Goal: Task Accomplishment & Management: Manage account settings

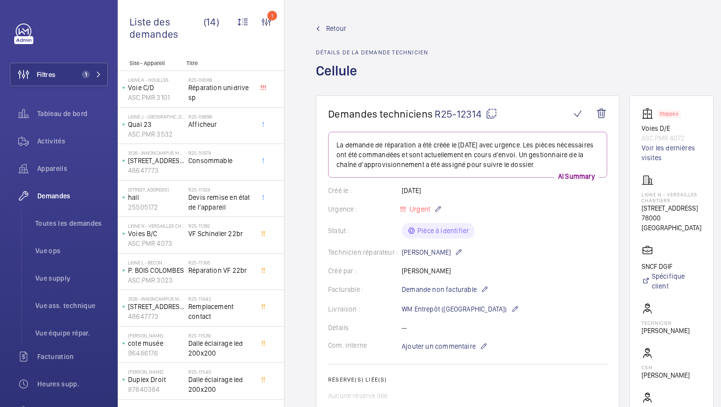
scroll to position [432, 0]
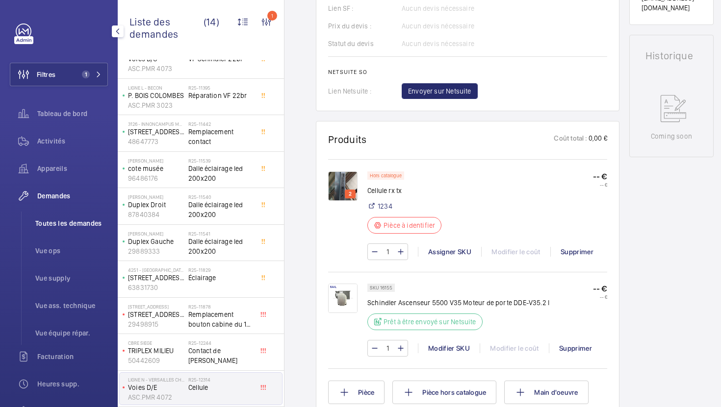
click at [65, 228] on li "Toutes les demandes" at bounding box center [67, 224] width 80 height 24
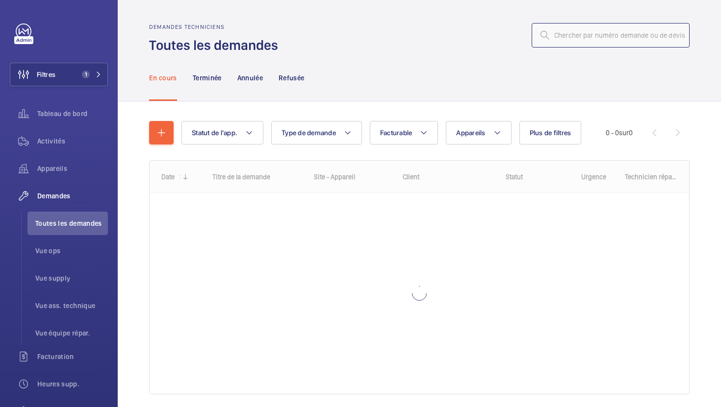
click at [636, 45] on input "text" at bounding box center [610, 35] width 158 height 25
paste input "R25-11878"
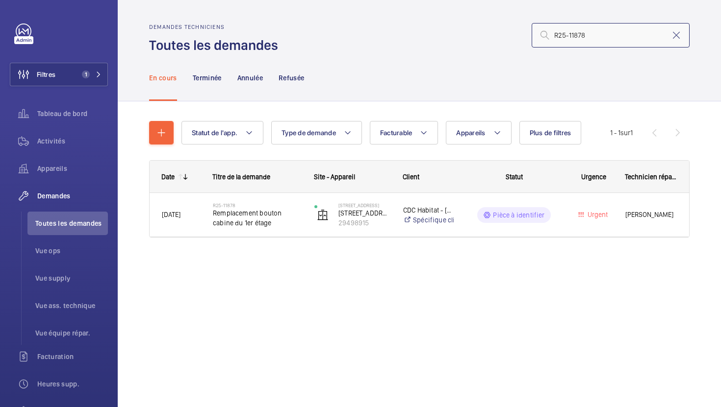
type input "R25-11878"
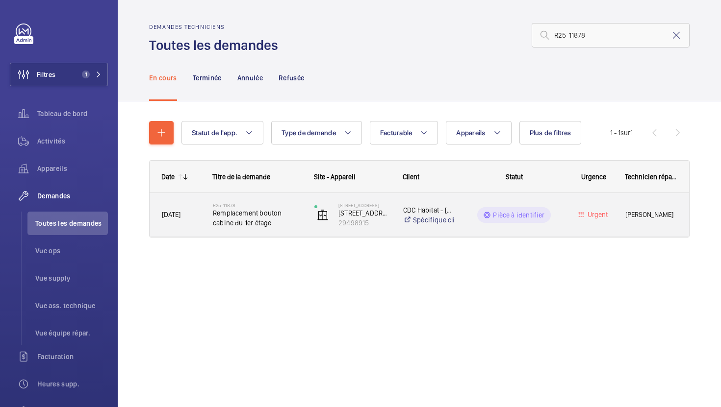
click at [476, 233] on div "Pièce à identifier" at bounding box center [508, 215] width 108 height 44
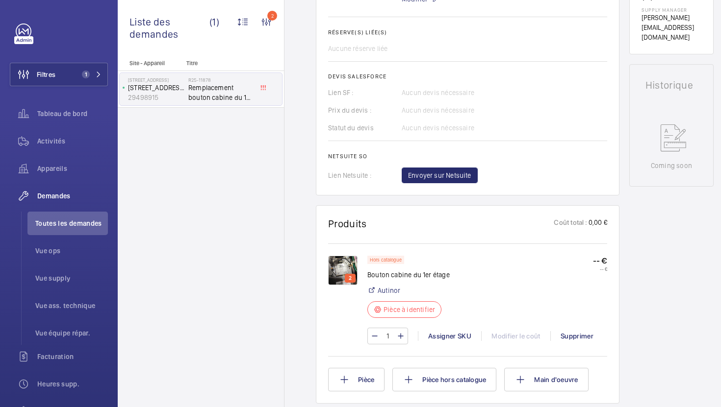
scroll to position [465, 0]
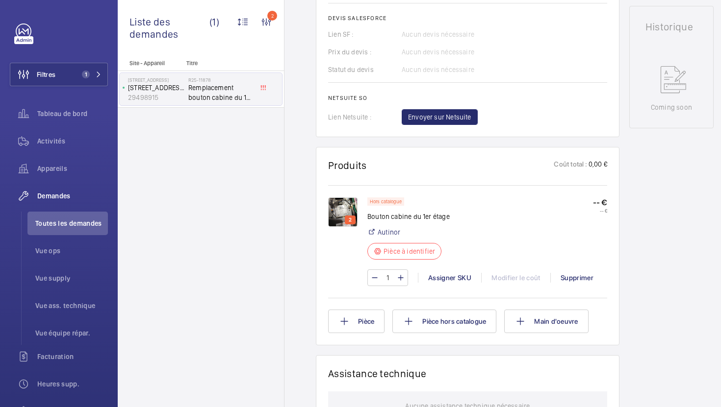
click at [349, 206] on img at bounding box center [342, 212] width 29 height 29
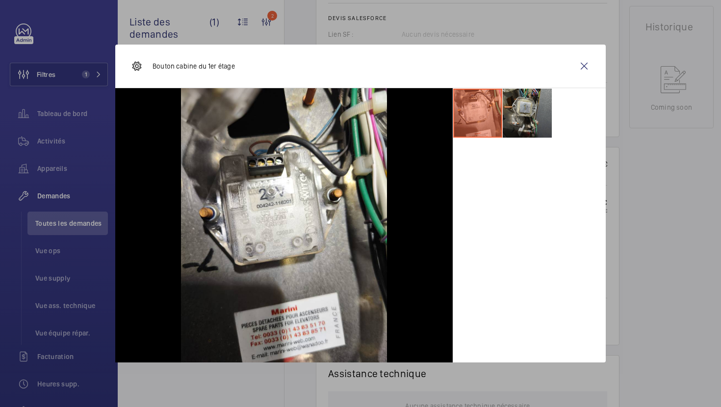
click at [520, 130] on li at bounding box center [526, 113] width 49 height 49
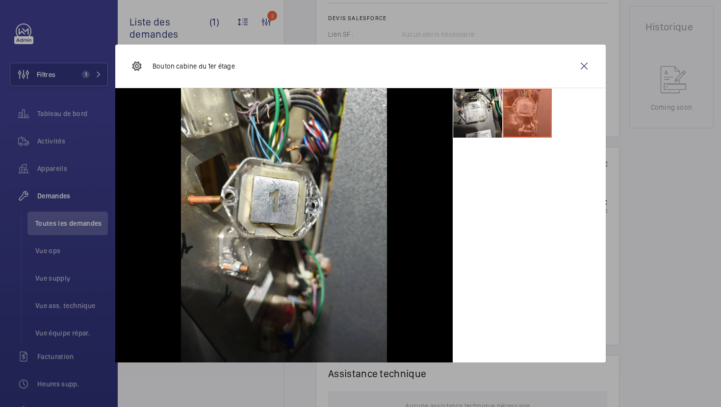
click at [613, 215] on div at bounding box center [360, 203] width 721 height 407
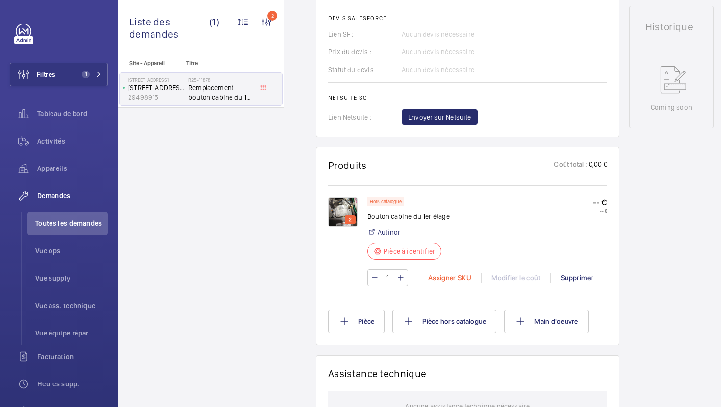
click at [449, 273] on div "Assigner SKU" at bounding box center [449, 278] width 63 height 10
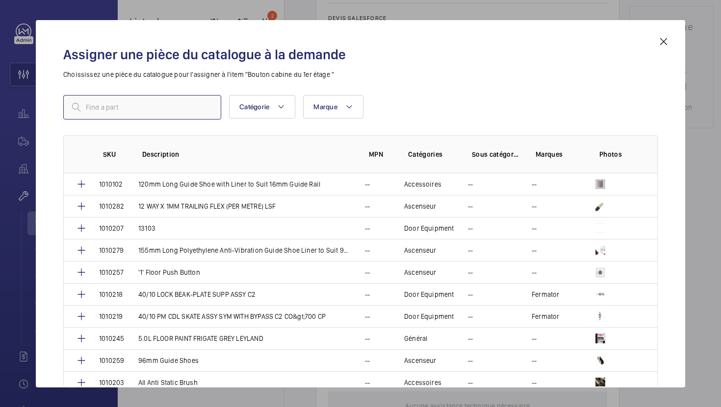
click at [188, 113] on input "text" at bounding box center [142, 107] width 158 height 25
paste input "1010288"
type input "1010288"
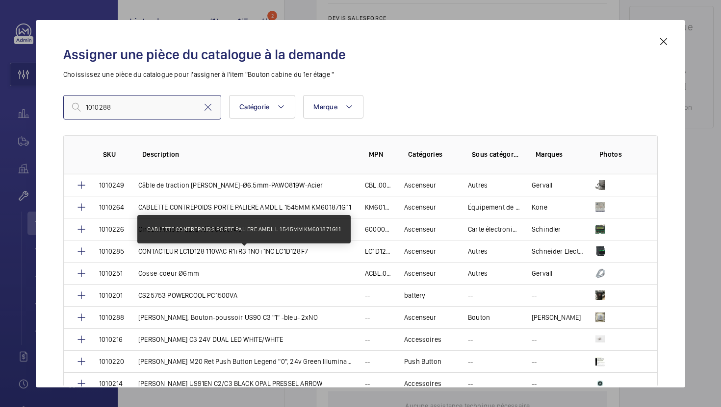
scroll to position [385, 0]
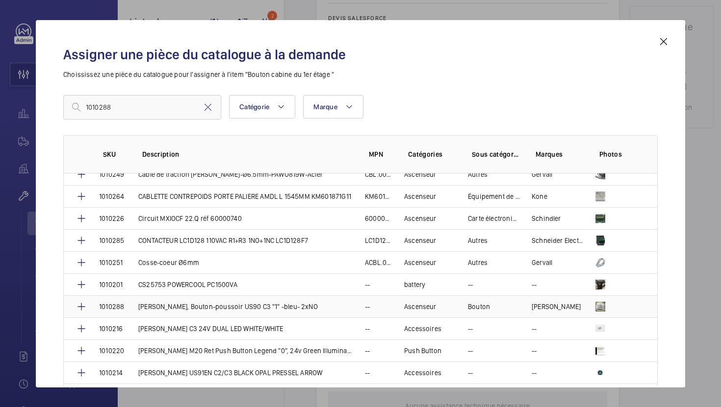
click at [298, 308] on td "[PERSON_NAME], Bouton-poussoir US90 C3 "1" -bleu- 2xNO" at bounding box center [239, 307] width 226 height 22
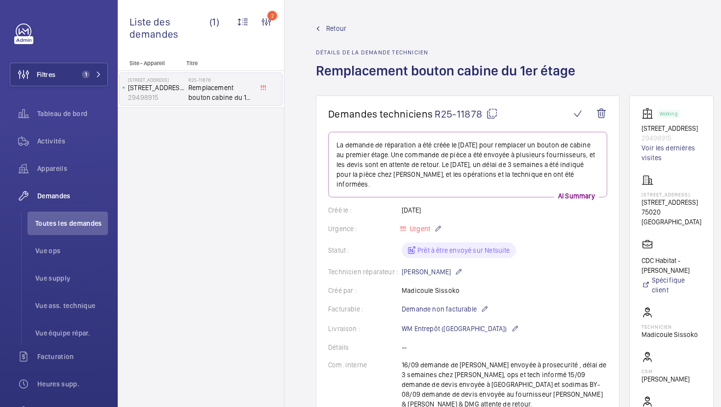
scroll to position [117, 0]
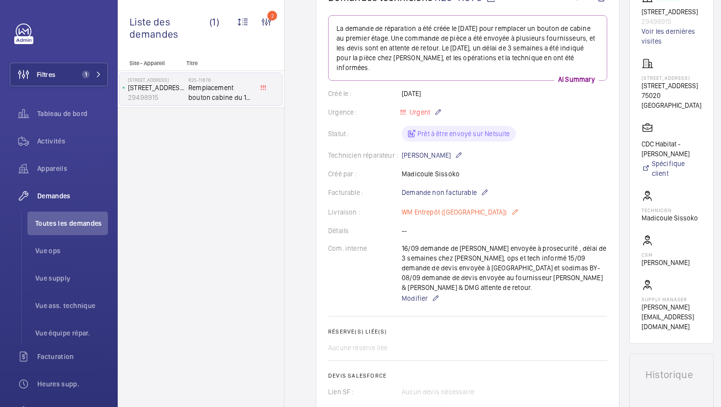
click at [455, 209] on p "WM Entrepôt ([GEOGRAPHIC_DATA])" at bounding box center [459, 212] width 117 height 12
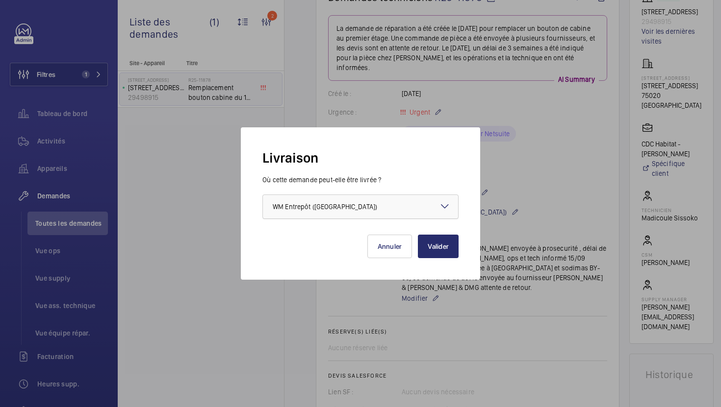
click at [425, 208] on div at bounding box center [360, 207] width 195 height 24
click at [547, 238] on div at bounding box center [360, 203] width 721 height 407
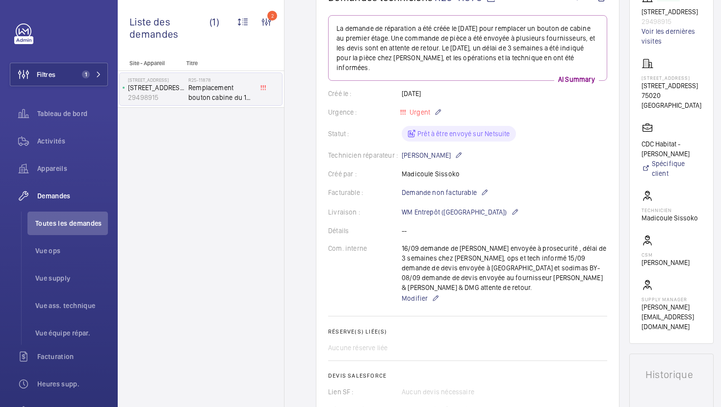
click at [484, 222] on wm-front-card-body "La demande de réparation a été créée le [DATE] pour remplacer un bouton de cabi…" at bounding box center [467, 249] width 279 height 468
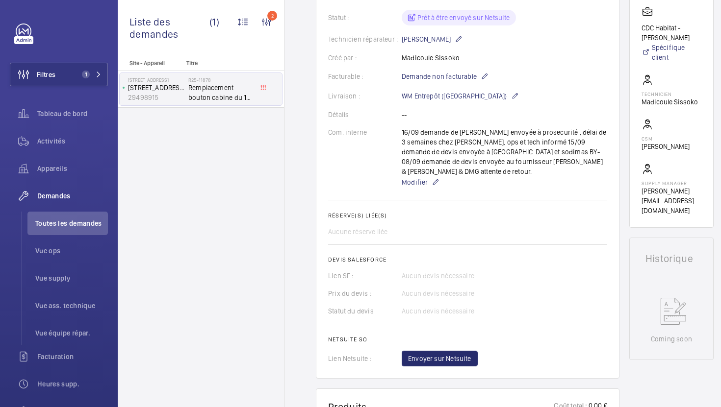
scroll to position [282, 0]
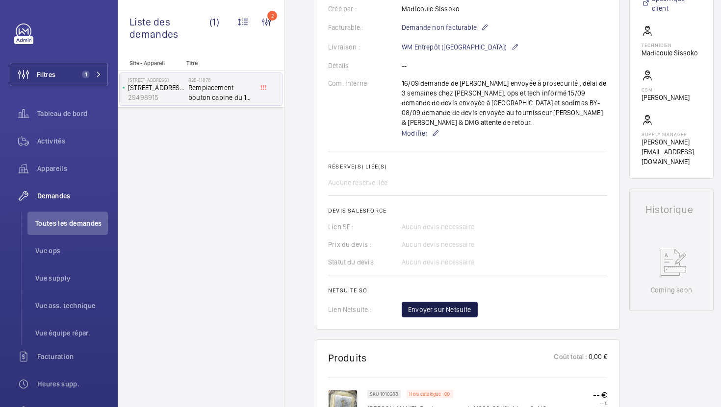
click at [459, 305] on span "Envoyer sur Netsuite" at bounding box center [439, 310] width 63 height 10
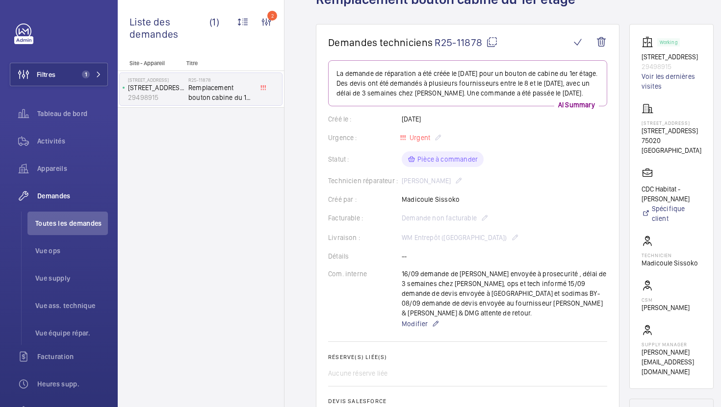
scroll to position [257, 0]
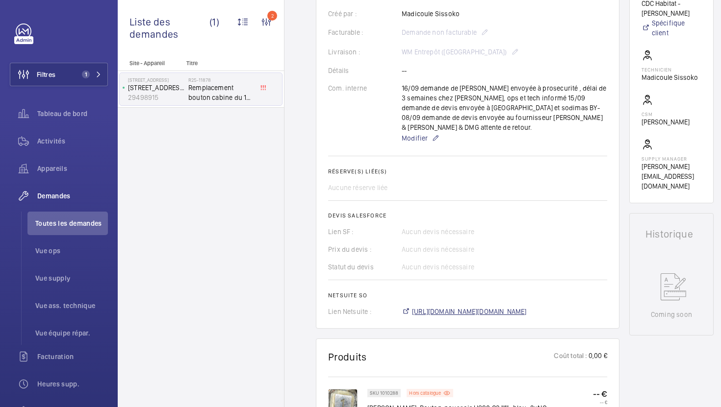
click at [490, 310] on span "[URL][DOMAIN_NAME][DOMAIN_NAME]" at bounding box center [469, 312] width 115 height 10
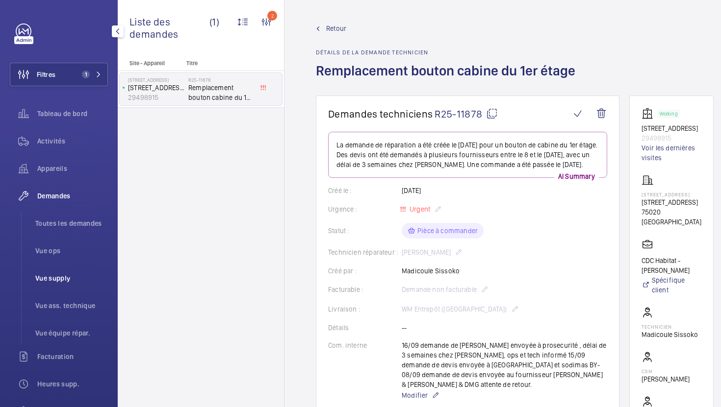
click at [72, 276] on span "Vue supply" at bounding box center [71, 279] width 73 height 10
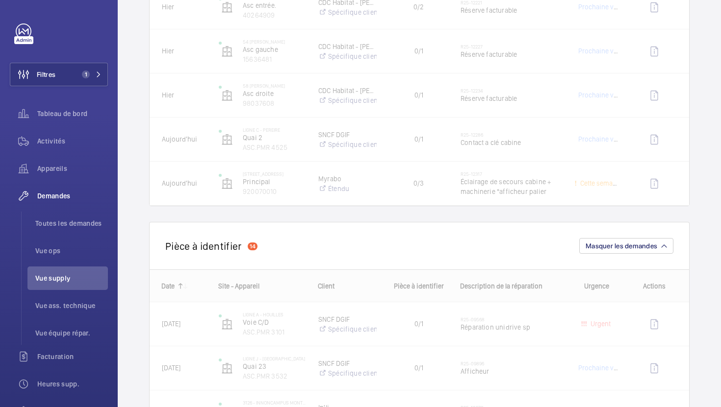
scroll to position [576, 0]
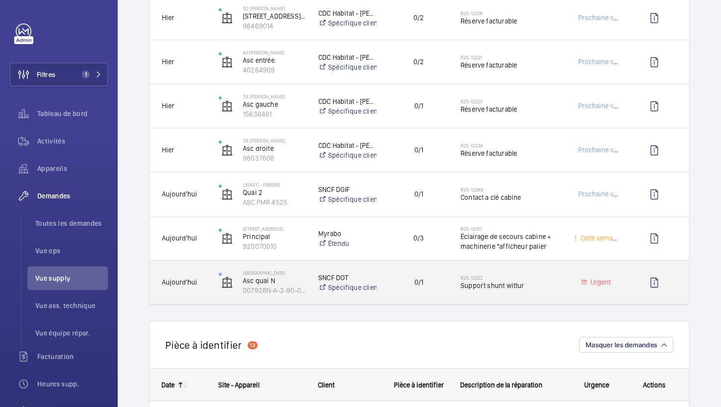
scroll to position [504, 0]
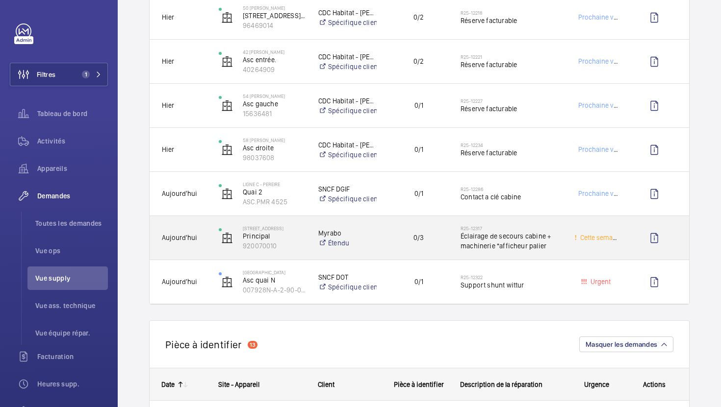
click at [565, 252] on div "Cette semaine" at bounding box center [590, 238] width 56 height 31
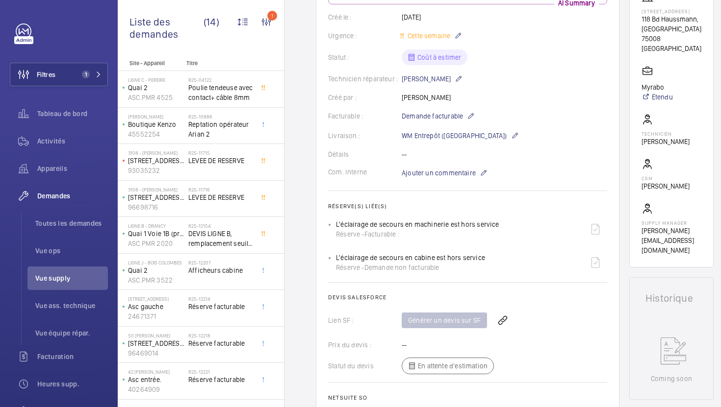
scroll to position [70, 0]
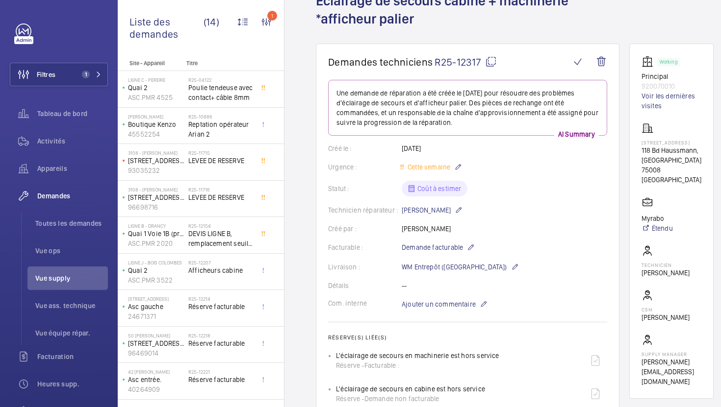
click at [490, 61] on mat-icon at bounding box center [491, 62] width 12 height 12
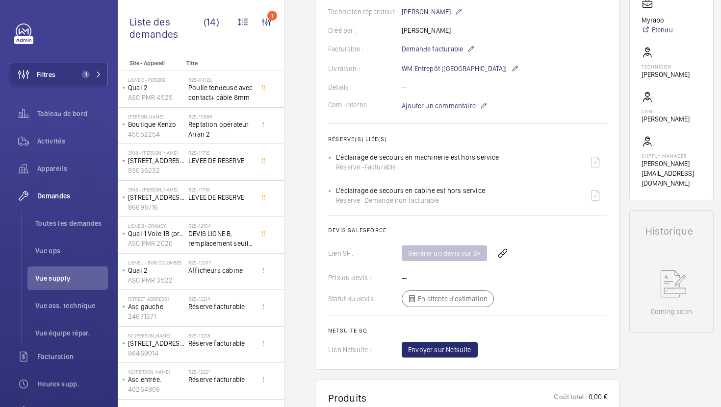
scroll to position [231, 0]
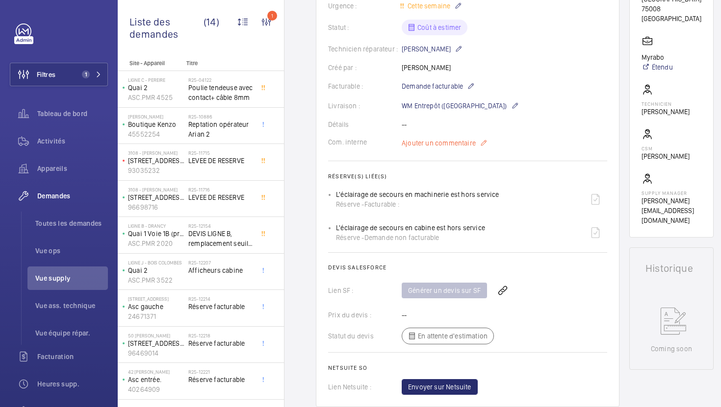
click at [446, 138] on p "Ajouter un commentaire" at bounding box center [444, 143] width 86 height 12
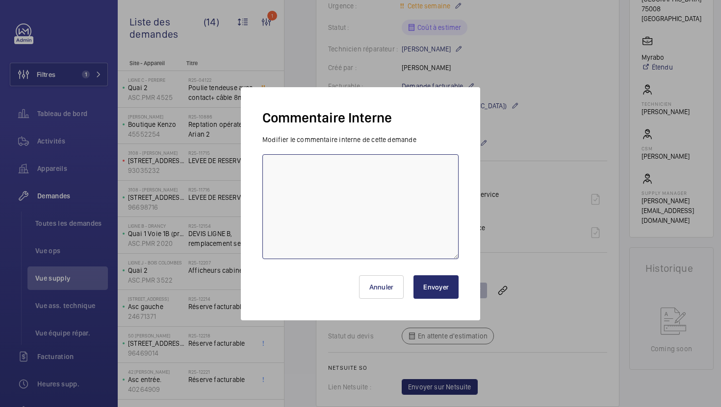
click at [410, 188] on textarea at bounding box center [360, 206] width 196 height 105
type textarea "16/09 demande de [PERSON_NAME] envoyée à [GEOGRAPHIC_DATA]"
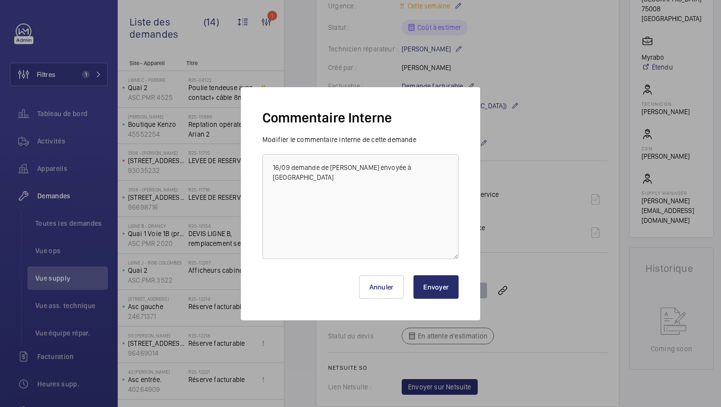
click at [434, 287] on button "Envoyer" at bounding box center [435, 287] width 45 height 24
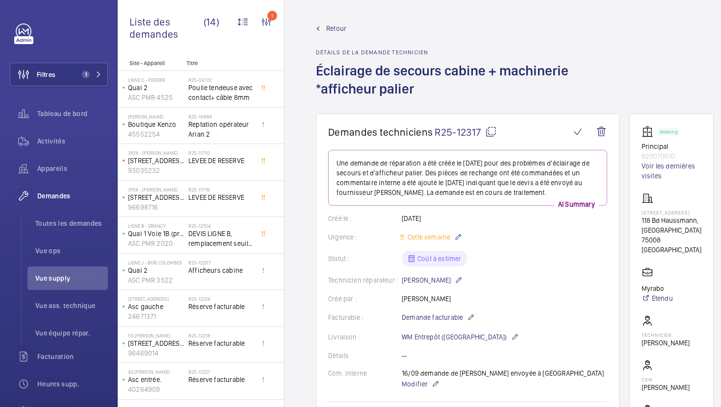
click at [336, 268] on wm-front-card-body "Une demande de réparation a été créée le [DATE] pour des problèmes d'éclairage …" at bounding box center [467, 393] width 279 height 486
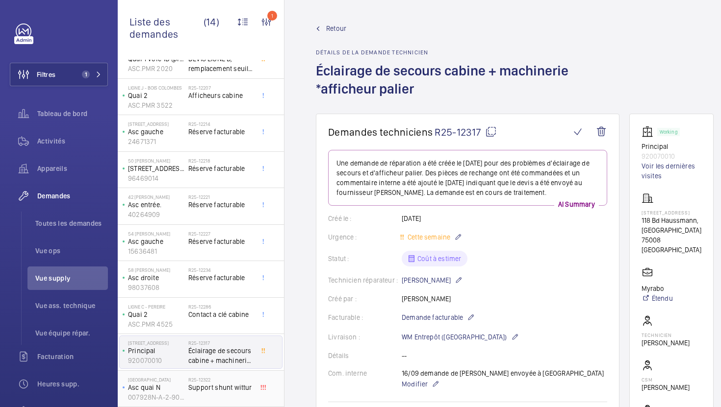
click at [238, 390] on span "Support shunt wittur" at bounding box center [220, 388] width 65 height 10
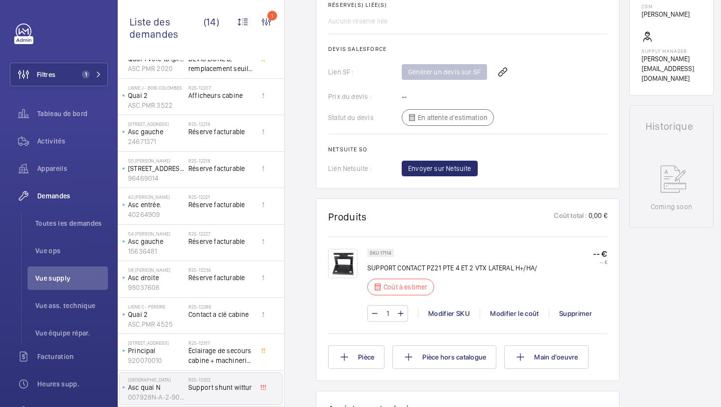
scroll to position [390, 0]
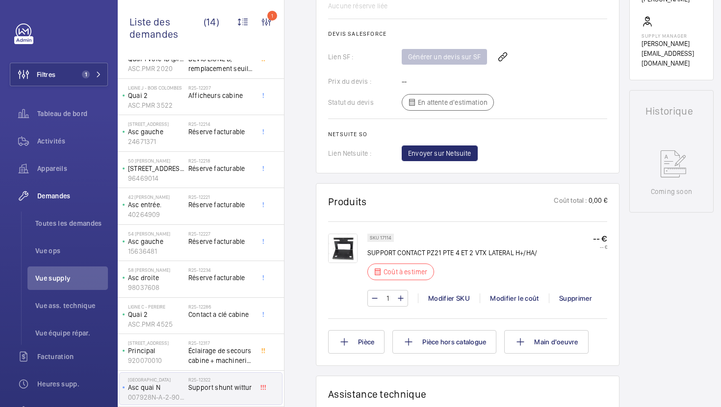
click at [385, 238] on p "SKU 17114" at bounding box center [381, 237] width 22 height 3
copy p "17114"
click at [499, 301] on div "Modifier le coût" at bounding box center [513, 299] width 69 height 10
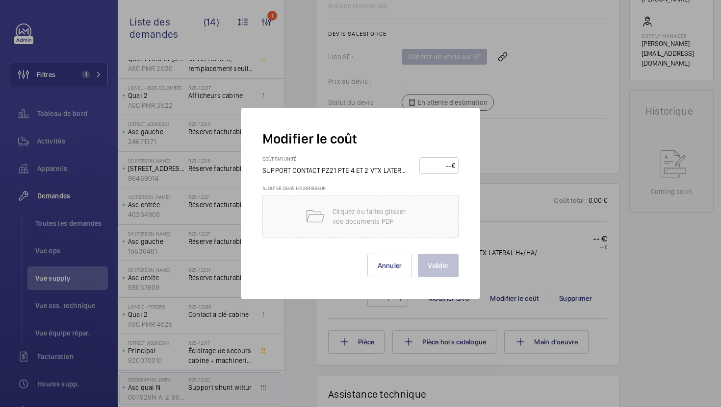
click at [432, 164] on input "number" at bounding box center [437, 166] width 28 height 16
type input "50"
click at [440, 263] on button "Valider" at bounding box center [438, 266] width 41 height 24
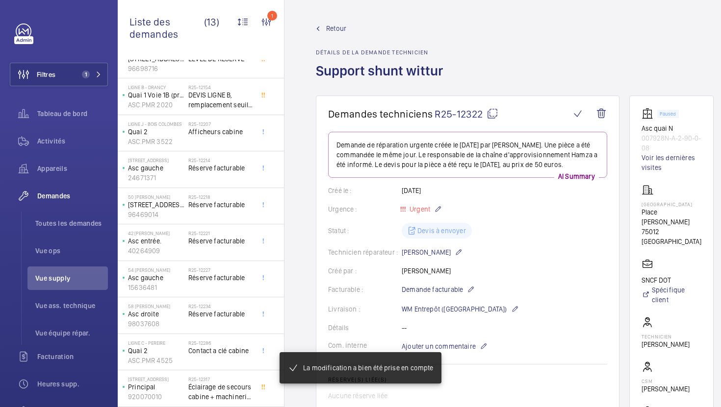
scroll to position [0, 0]
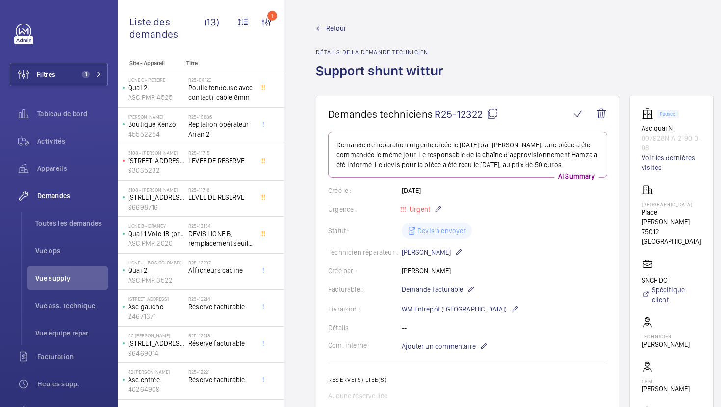
click at [81, 274] on span "Vue supply" at bounding box center [71, 279] width 73 height 10
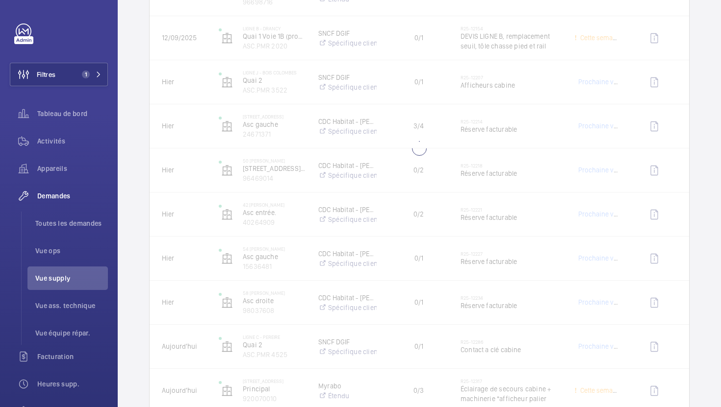
scroll to position [374, 0]
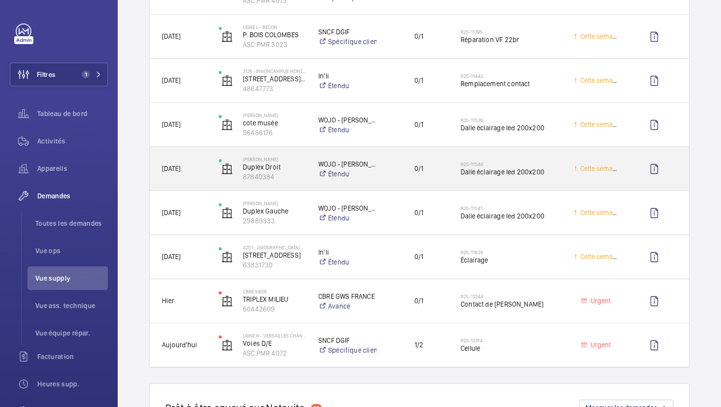
scroll to position [1081, 0]
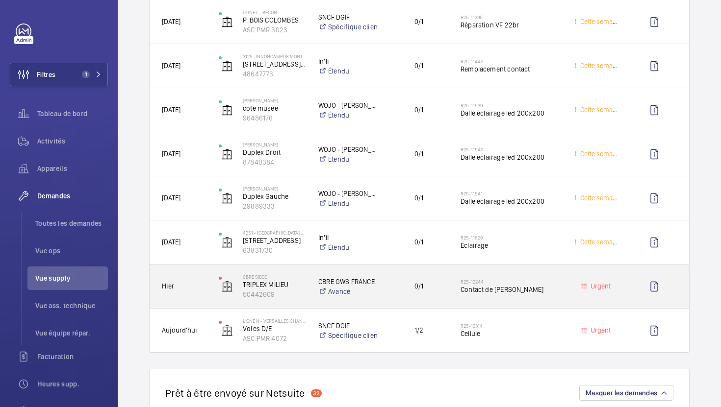
click at [565, 303] on div "Urgent" at bounding box center [590, 287] width 57 height 44
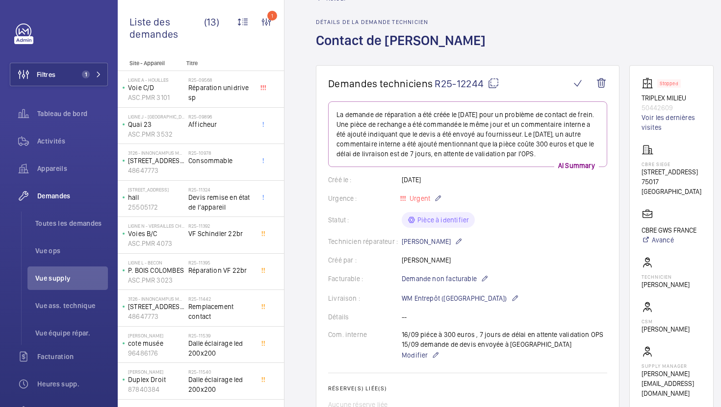
scroll to position [30, 0]
click at [494, 85] on mat-icon at bounding box center [493, 84] width 12 height 12
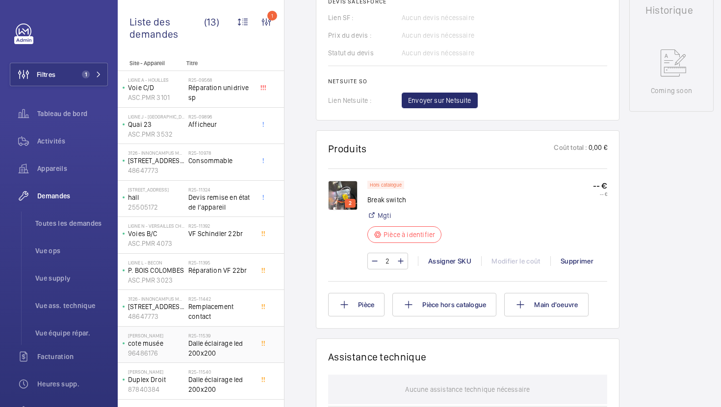
scroll to position [139, 0]
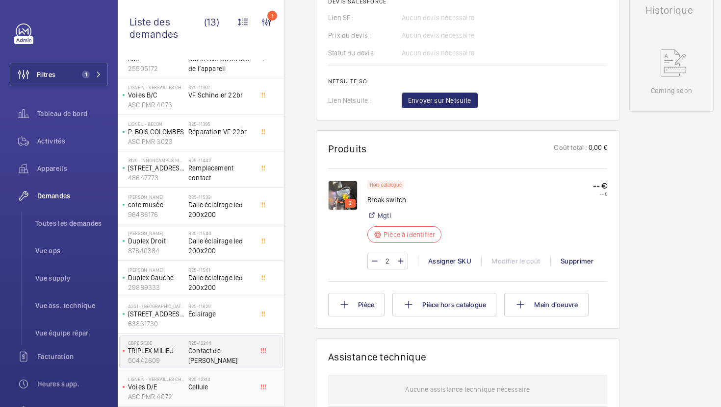
click at [227, 394] on div "R25-12314 Cellule" at bounding box center [220, 390] width 65 height 28
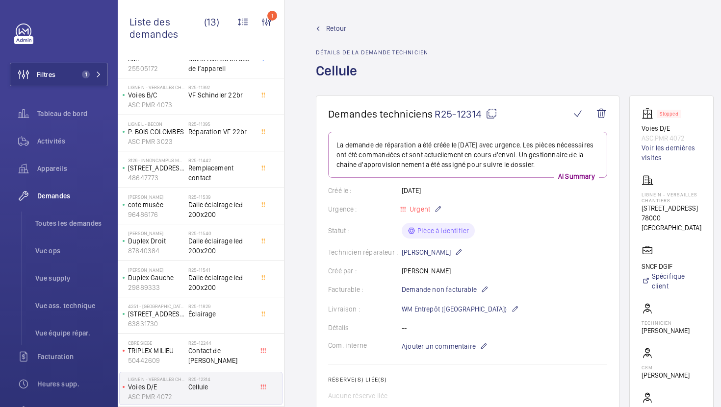
click at [487, 114] on mat-icon at bounding box center [491, 114] width 12 height 12
type textarea "R25-12314"
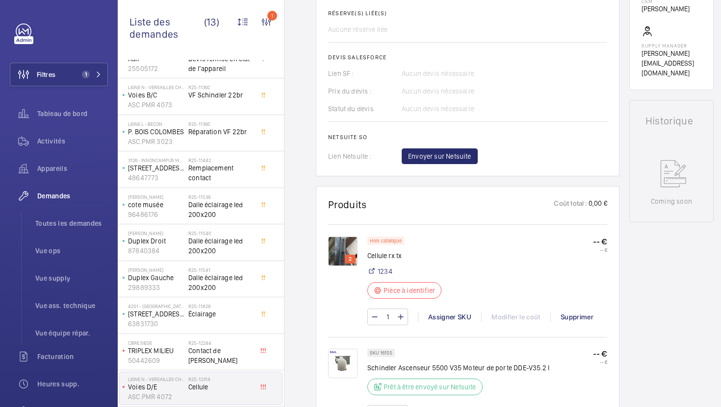
scroll to position [429, 0]
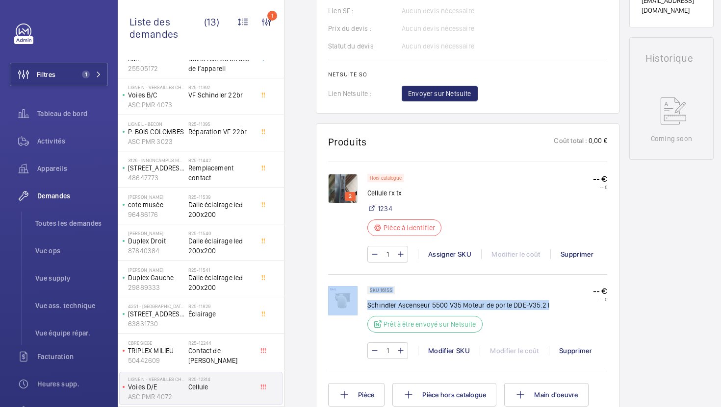
drag, startPoint x: 552, startPoint y: 308, endPoint x: 367, endPoint y: 309, distance: 185.8
click at [367, 309] on div "SKU 16155 Schindler Ascenseur 5500 V35 Moteur de porte DDE-V35.2 I Prêt à être …" at bounding box center [467, 327] width 279 height 83
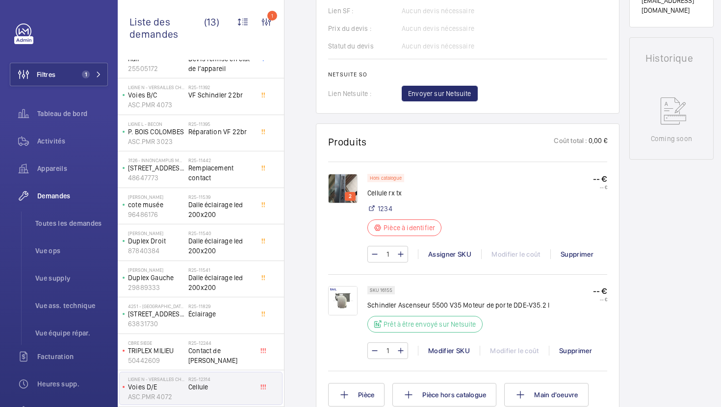
click at [379, 303] on p "Schindler Ascenseur 5500 V35 Moteur de porte DDE-V35.2 I" at bounding box center [458, 305] width 182 height 10
copy div "Schindler Ascenseur 5500 V35 Moteur de porte DDE-V35.2 I"
click at [340, 301] on img at bounding box center [342, 300] width 29 height 29
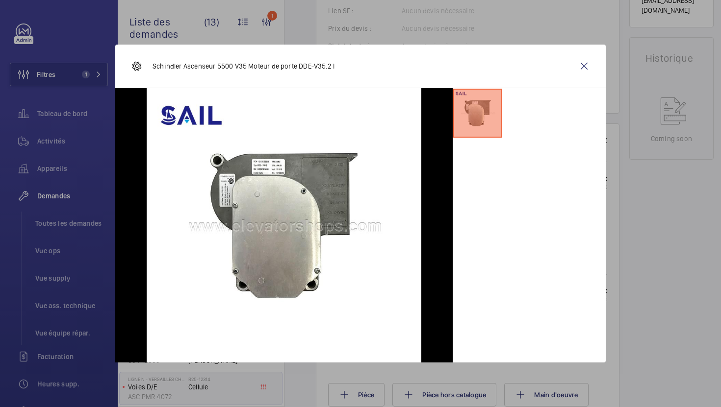
click at [695, 380] on div at bounding box center [360, 203] width 721 height 407
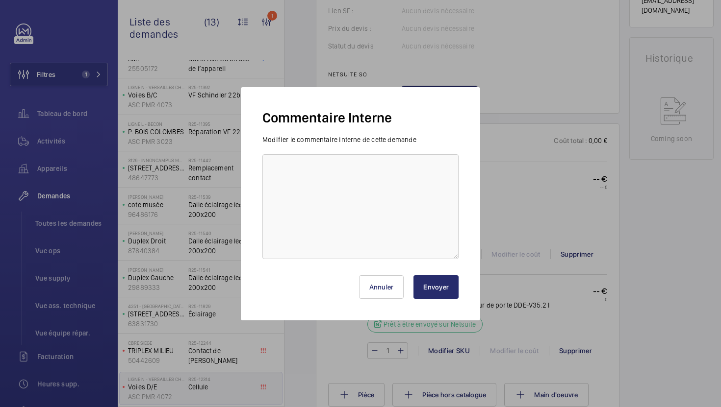
scroll to position [21, 0]
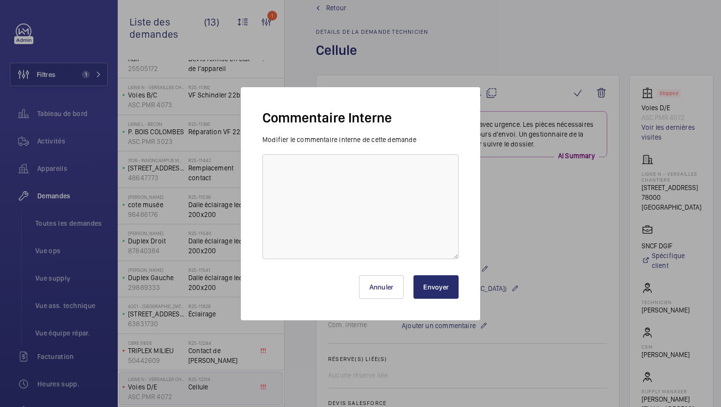
click at [360, 199] on textarea at bounding box center [360, 206] width 196 height 105
type textarea "16/09 demande de [PERSON_NAME] envoyée au frs"
click at [438, 288] on button "Envoyer" at bounding box center [435, 287] width 45 height 24
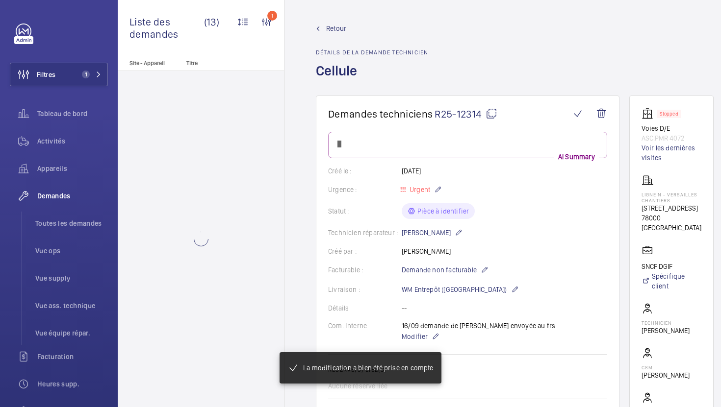
scroll to position [0, 0]
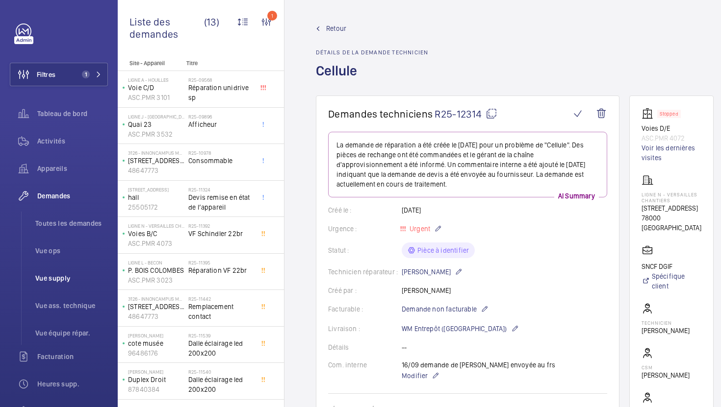
click at [72, 275] on span "Vue supply" at bounding box center [71, 279] width 73 height 10
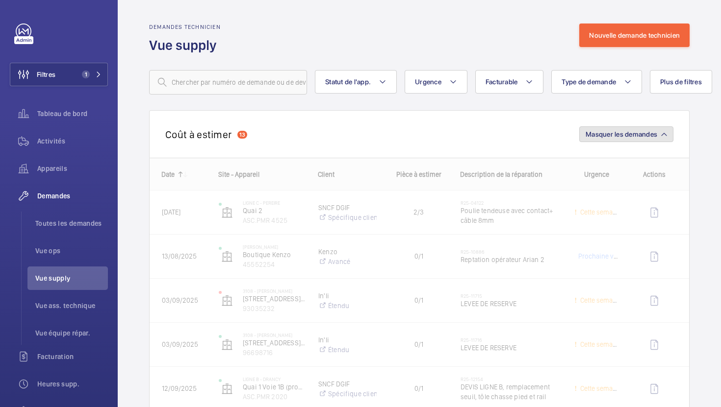
click at [617, 138] on span "Masquer les demandes" at bounding box center [621, 134] width 72 height 8
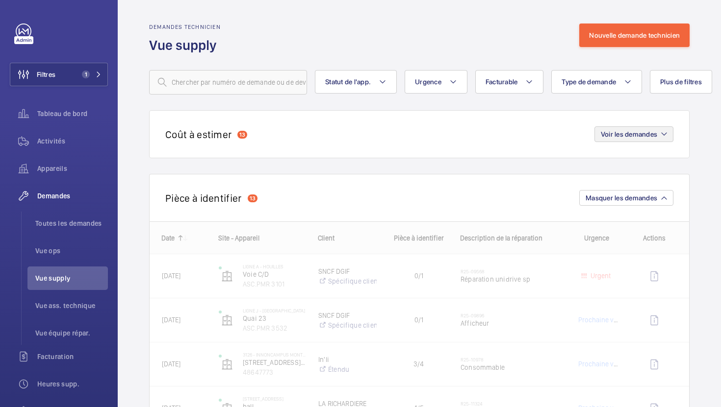
click at [599, 206] on div "Pièce à identifier 13 Masquer les demandes" at bounding box center [419, 198] width 540 height 48
click at [602, 202] on span "Masquer les demandes" at bounding box center [621, 198] width 72 height 8
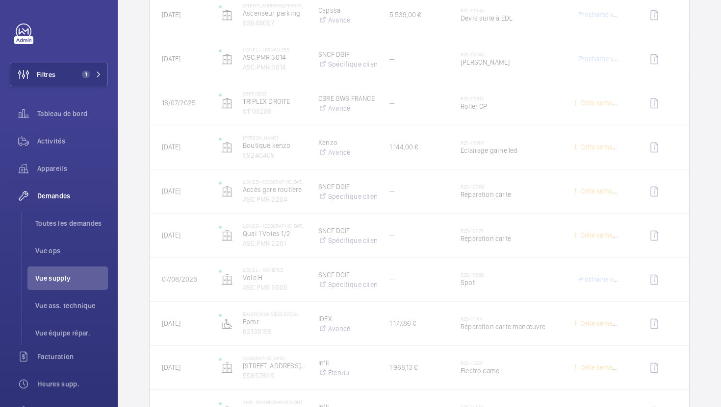
scroll to position [329, 0]
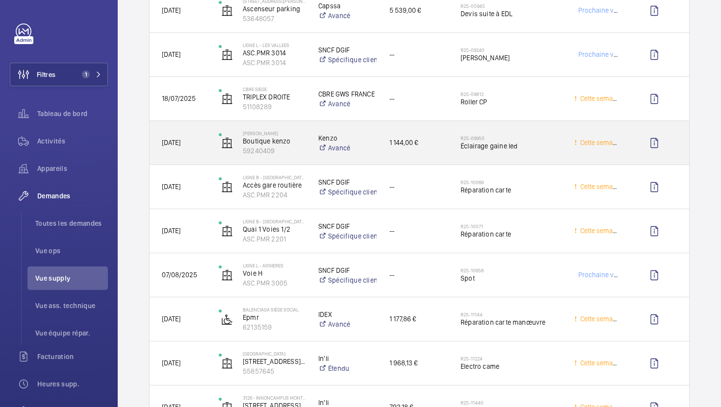
click at [547, 154] on div "R25-09950 Éclairage gaine led" at bounding box center [510, 143] width 101 height 28
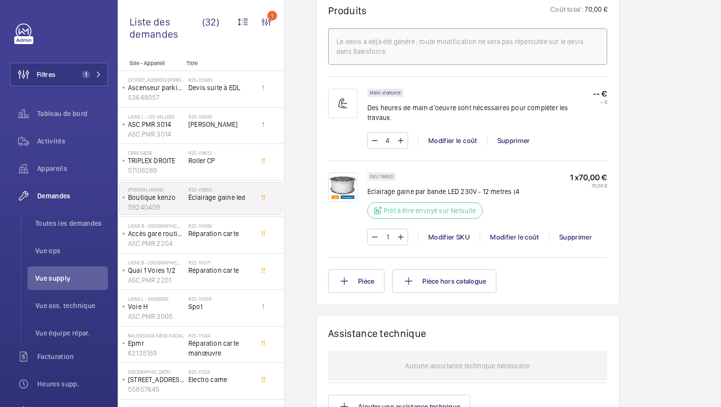
scroll to position [592, 0]
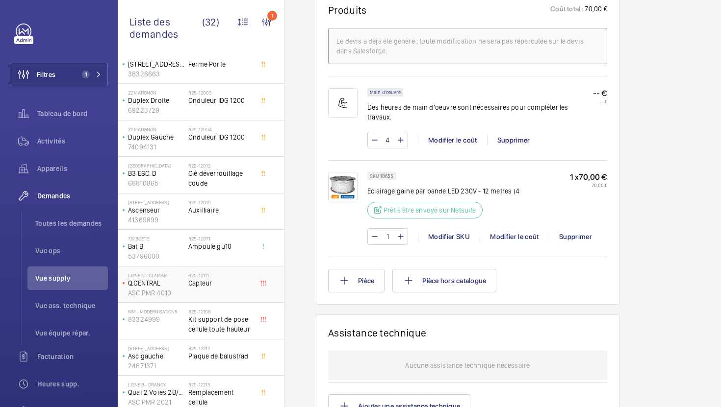
scroll to position [518, 0]
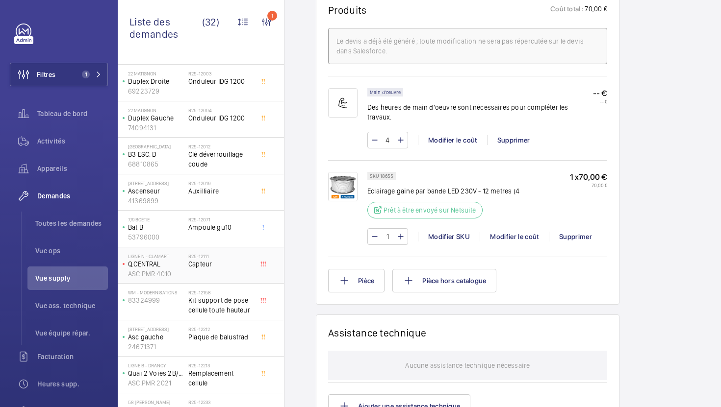
click at [247, 271] on div "R25-12111 Capteur" at bounding box center [220, 267] width 65 height 28
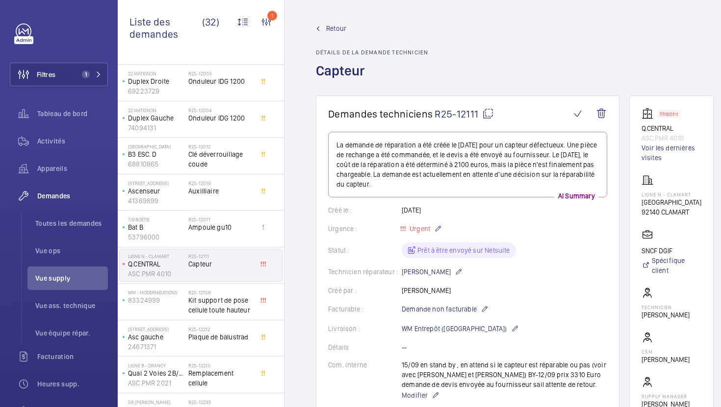
click at [488, 115] on mat-icon at bounding box center [488, 114] width 12 height 12
click at [489, 118] on mat-icon at bounding box center [488, 114] width 12 height 12
drag, startPoint x: 690, startPoint y: 215, endPoint x: 641, endPoint y: 204, distance: 49.7
click at [641, 204] on div "Ligne N - [GEOGRAPHIC_DATA] CLAMART" at bounding box center [671, 195] width 60 height 43
copy div "[GEOGRAPHIC_DATA] CLAMART"
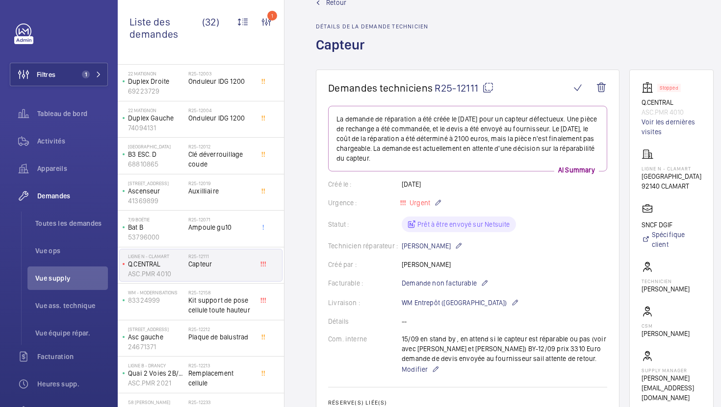
scroll to position [50, 0]
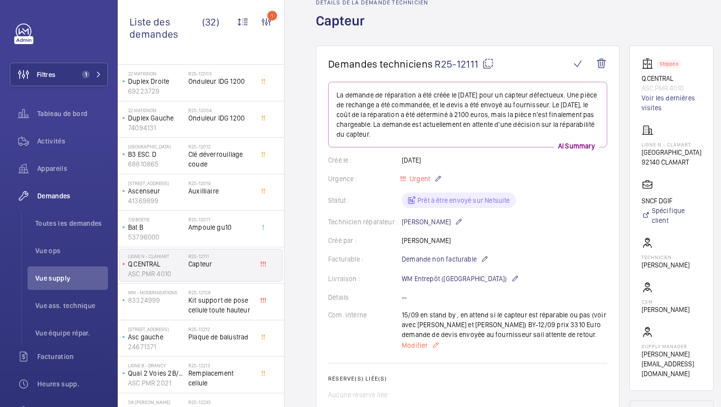
click at [409, 344] on span "Modifier" at bounding box center [414, 346] width 26 height 10
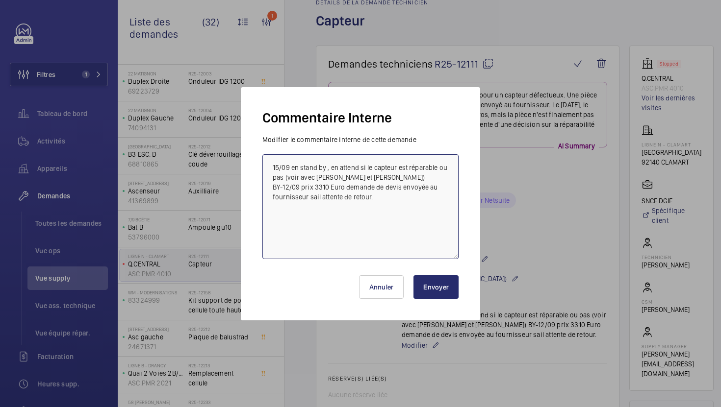
click at [269, 167] on textarea "15/09 en stand by , en attend si le capteur est réparable ou pas (voir avec [PE…" at bounding box center [360, 206] width 196 height 105
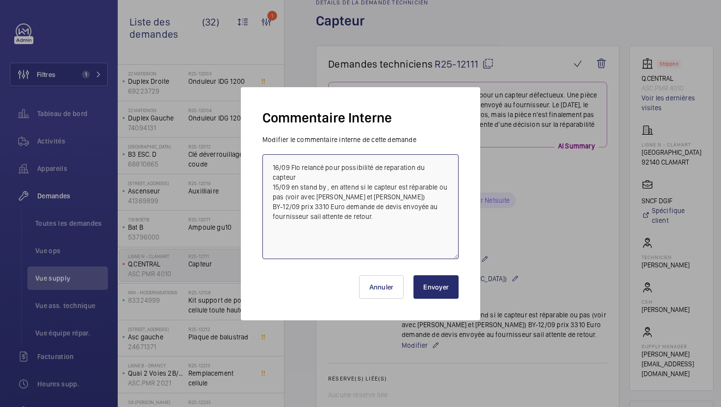
type textarea "16/09 Flo relancé pour possibilité de reparation du capteur 15/09 en stand by ,…"
click at [430, 286] on button "Envoyer" at bounding box center [435, 287] width 45 height 24
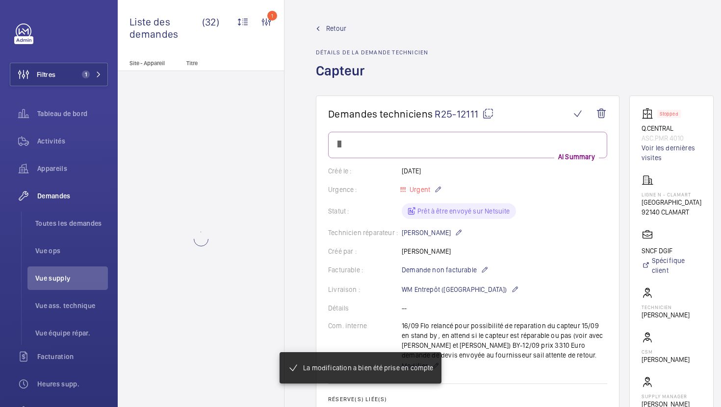
scroll to position [0, 0]
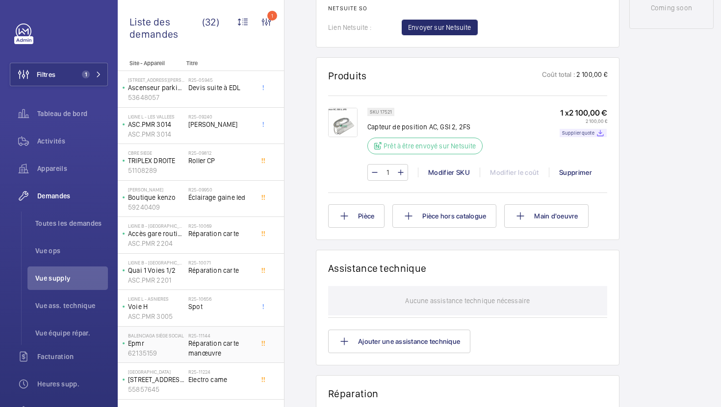
scroll to position [430, 0]
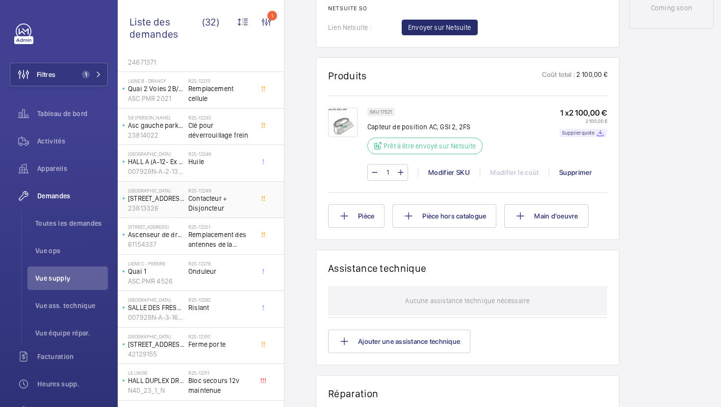
scroll to position [832, 0]
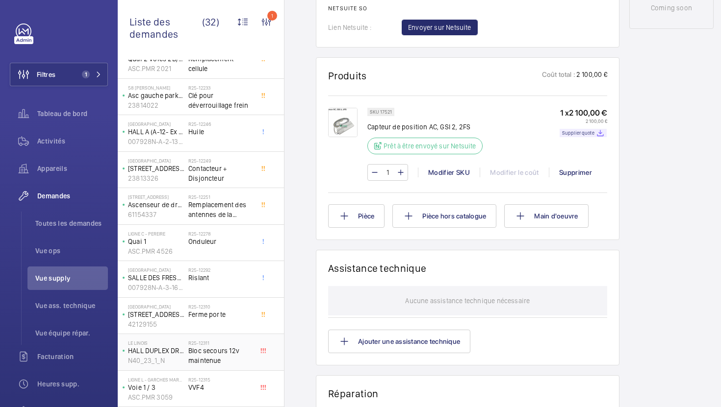
click at [235, 348] on span "Bloc secours 12v maintenue" at bounding box center [220, 356] width 65 height 20
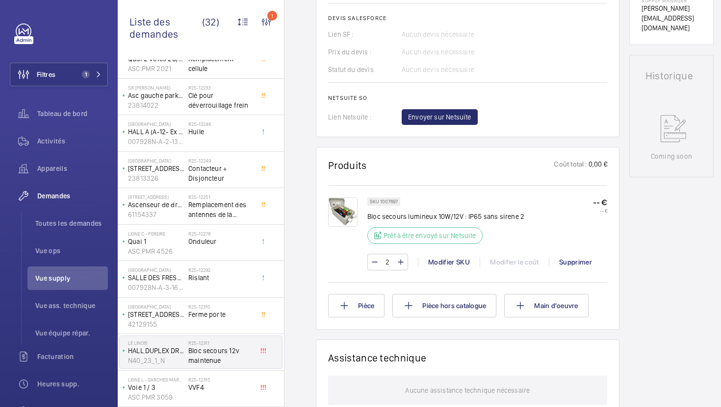
scroll to position [416, 0]
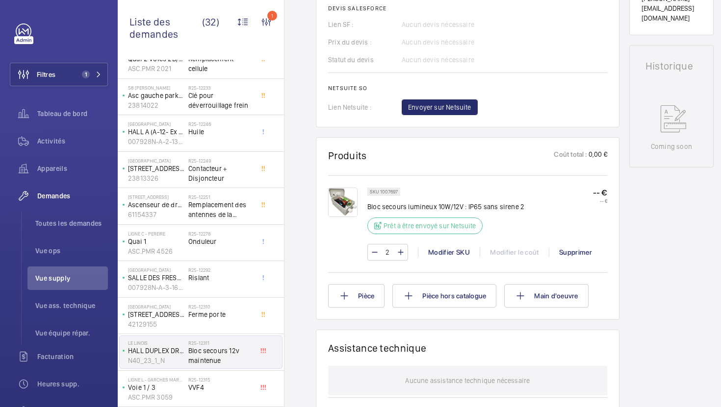
click at [389, 194] on p "SKU 1007697" at bounding box center [384, 191] width 28 height 3
copy p "1007697"
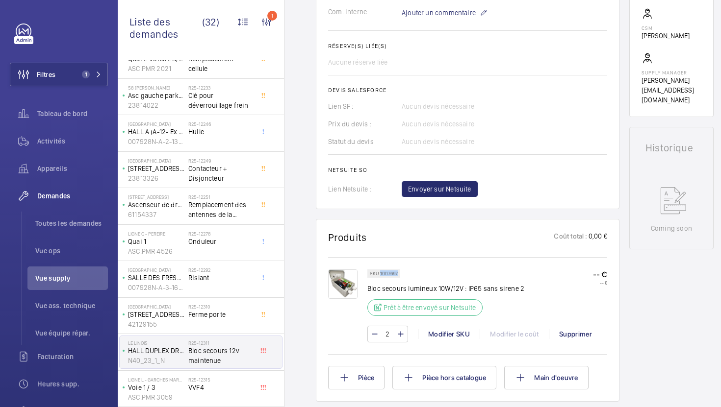
scroll to position [343, 0]
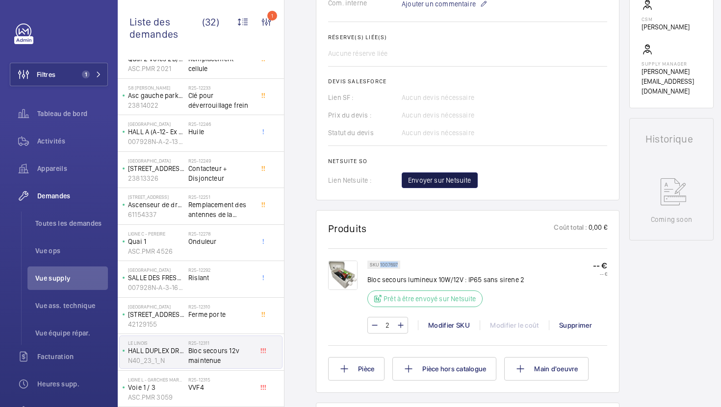
click at [447, 185] on span "Envoyer sur Netsuite" at bounding box center [439, 180] width 63 height 10
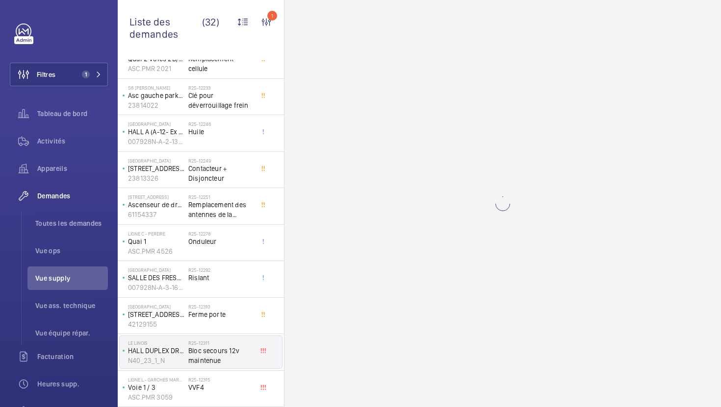
scroll to position [0, 0]
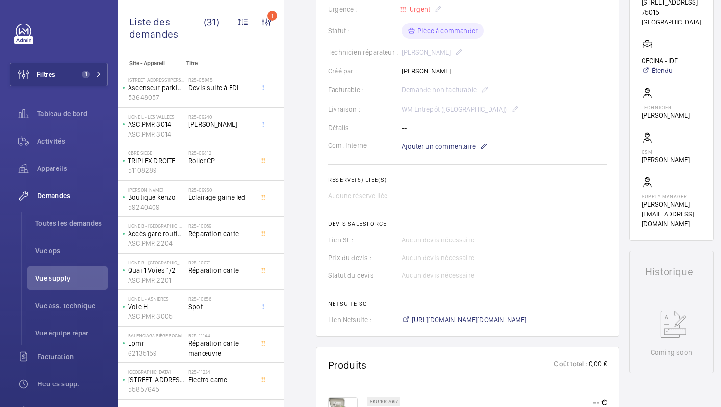
scroll to position [216, 0]
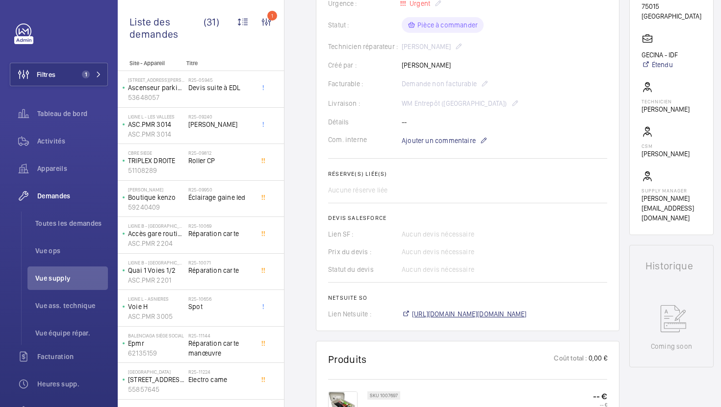
click at [507, 317] on span "[URL][DOMAIN_NAME][DOMAIN_NAME]" at bounding box center [469, 314] width 115 height 10
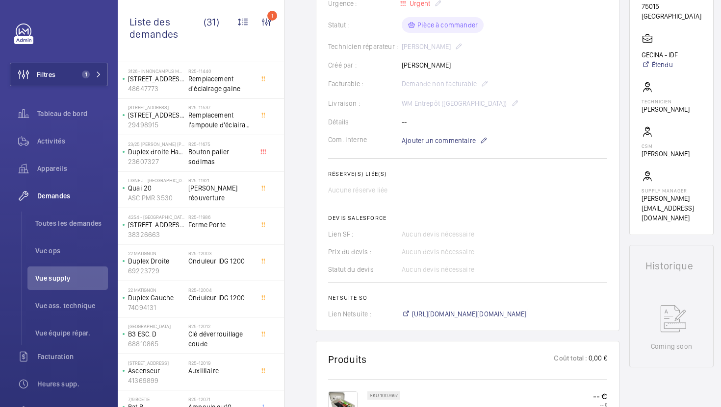
scroll to position [430, 0]
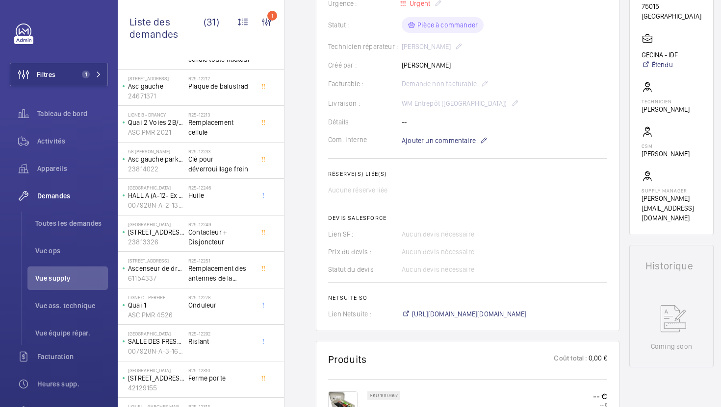
scroll to position [796, 0]
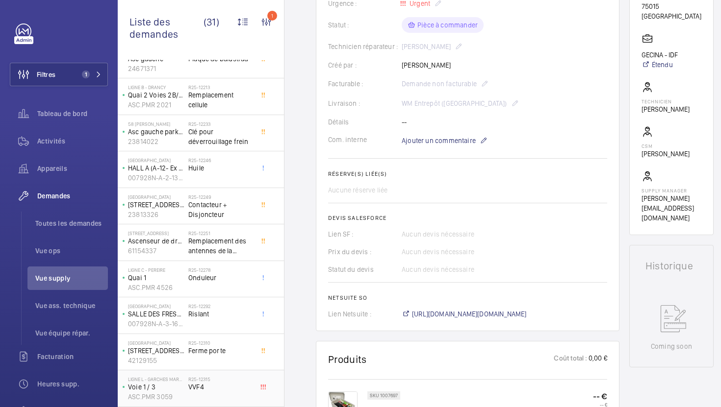
click at [223, 398] on div "R25-12315 VVF4" at bounding box center [220, 390] width 65 height 28
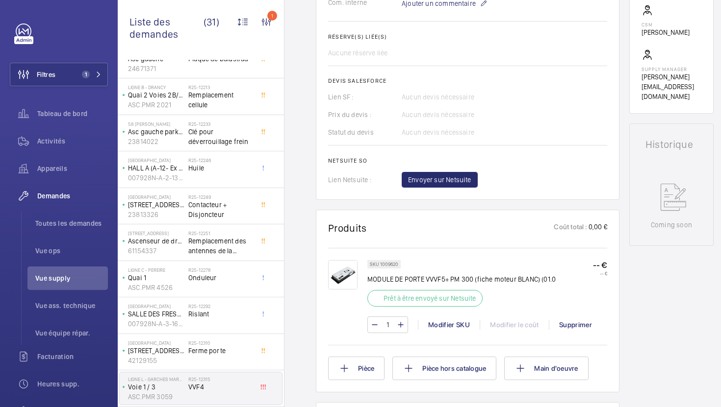
scroll to position [345, 0]
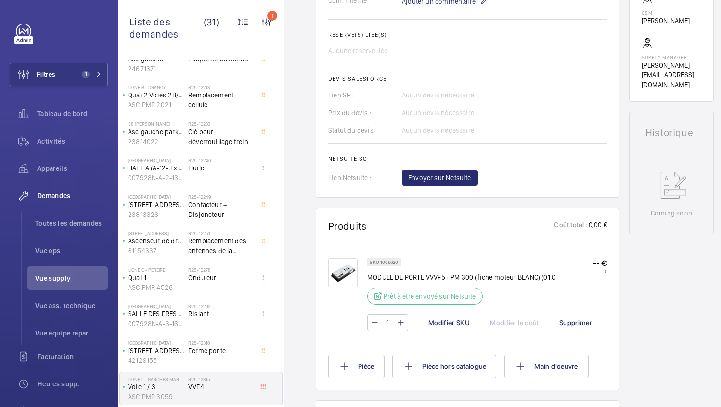
click at [394, 264] on p "SKU 1009620" at bounding box center [384, 262] width 28 height 3
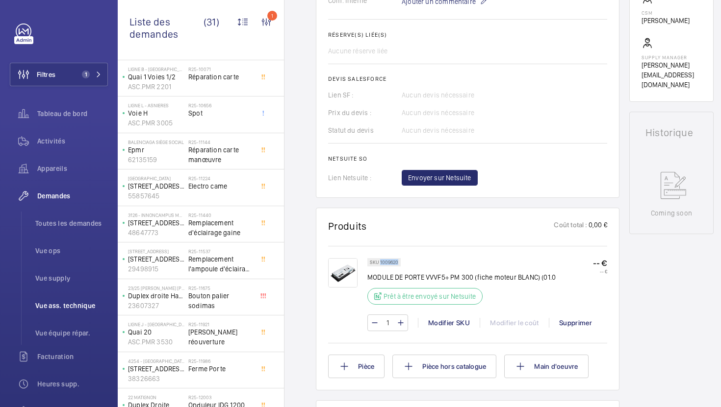
scroll to position [146, 0]
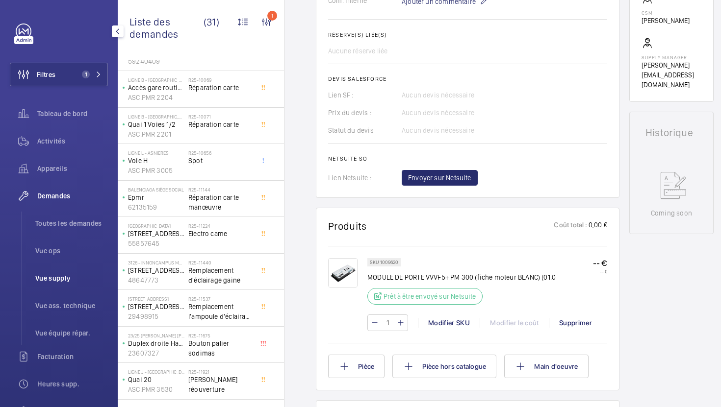
click at [70, 286] on li "Vue supply" at bounding box center [67, 279] width 80 height 24
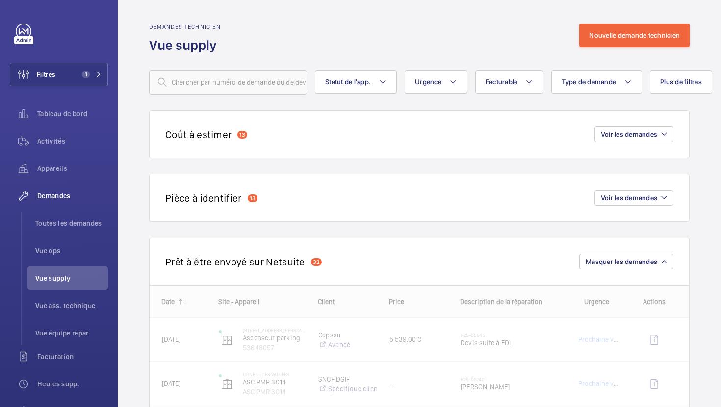
click at [634, 253] on div "Prêt à être envoyé sur Netsuite 32 Masquer les demandes" at bounding box center [419, 262] width 540 height 48
click at [625, 263] on span "Masquer les demandes" at bounding box center [621, 262] width 72 height 8
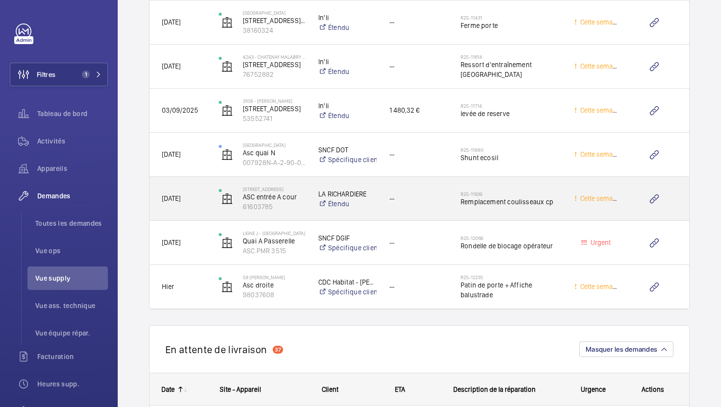
scroll to position [645, 0]
